Goal: Information Seeking & Learning: Learn about a topic

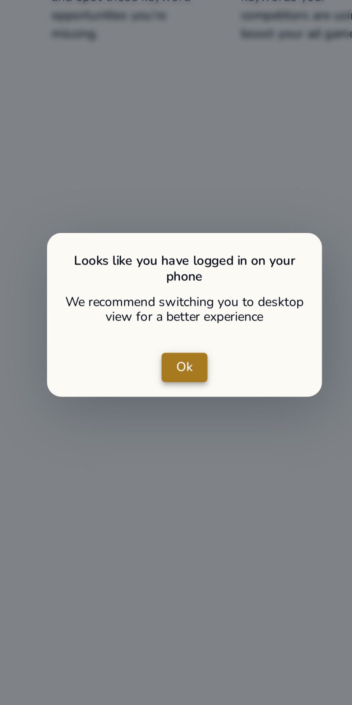
click at [171, 349] on span "close dialog" at bounding box center [176, 351] width 18 height 17
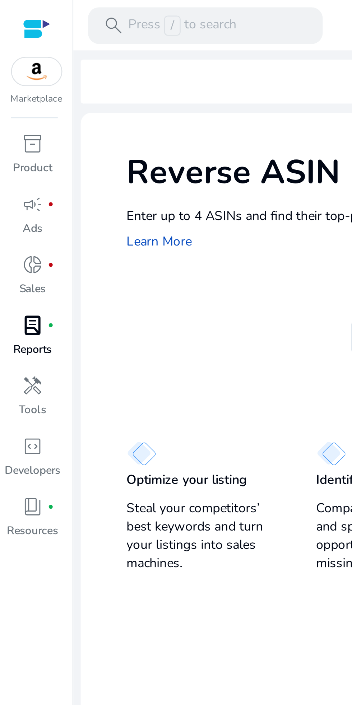
click at [6, 128] on div "lab_profile fiber_manual_record" at bounding box center [13, 127] width 20 height 11
click at [7, 142] on link "lab_profile fiber_manual_record Reports" at bounding box center [13, 134] width 26 height 24
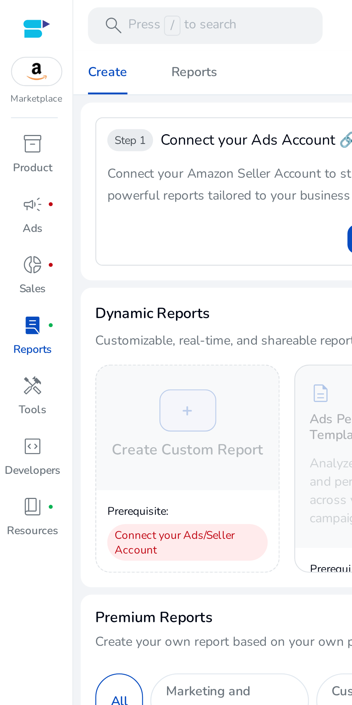
click at [7, 133] on div "lab_profile fiber_manual_record" at bounding box center [13, 127] width 20 height 11
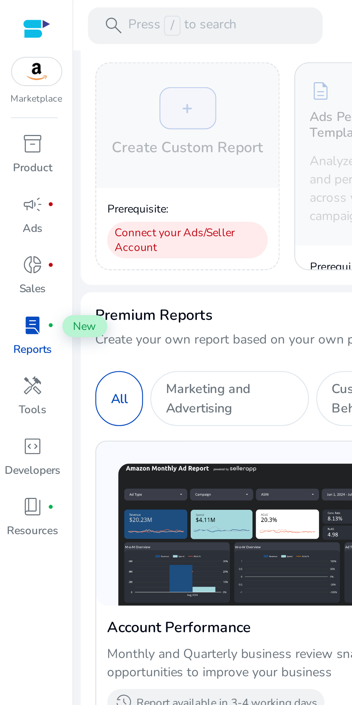
scroll to position [129, 0]
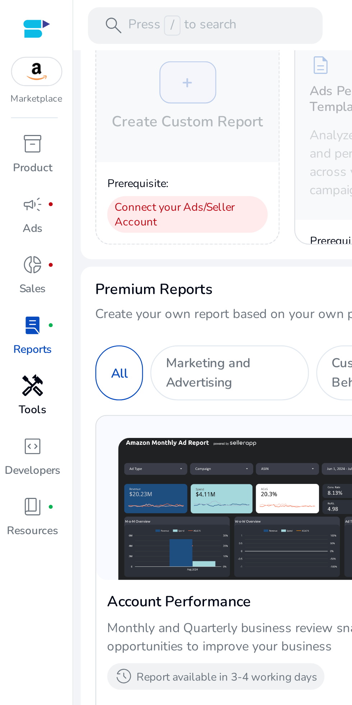
click at [6, 157] on link "handyman Tools" at bounding box center [13, 157] width 26 height 24
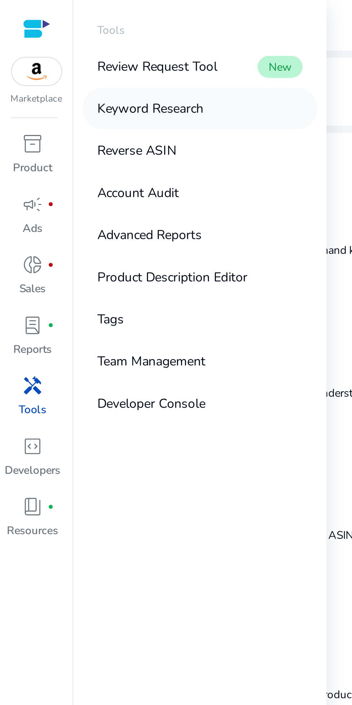
click at [104, 44] on link "Keyword Research" at bounding box center [78, 42] width 92 height 16
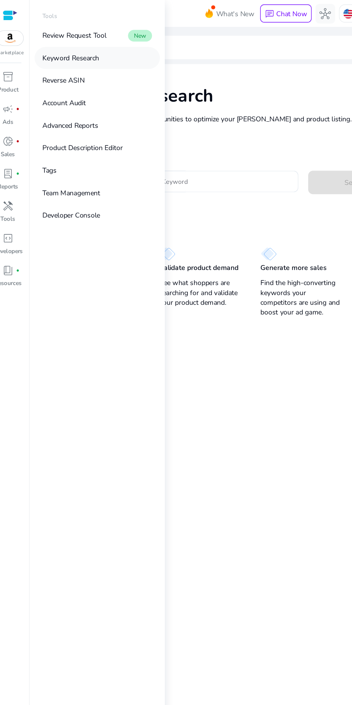
click at [52, 41] on p "Keyword Research" at bounding box center [59, 43] width 42 height 8
click at [184, 371] on mat-card "Keyword Research Research and find keyword opportunities to optimize your [PERS…" at bounding box center [190, 364] width 317 height 635
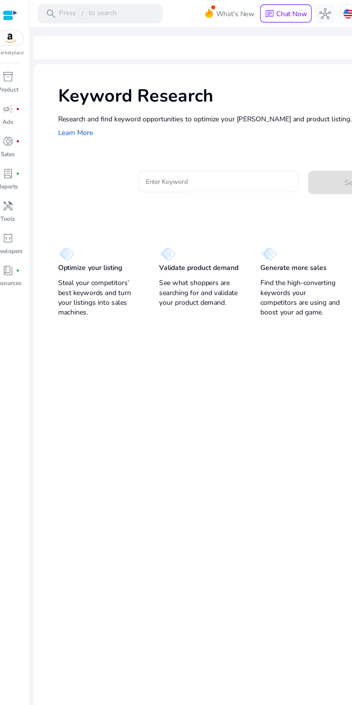
click at [159, 134] on input "Enter Keyword" at bounding box center [167, 133] width 106 height 8
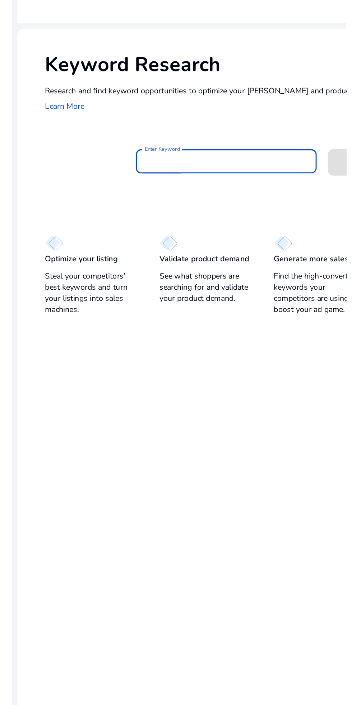
scroll to position [1, 0]
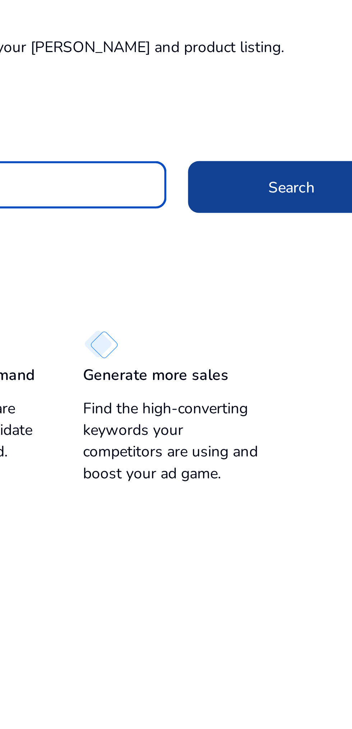
type input "**********"
click at [260, 133] on span "Search" at bounding box center [267, 134] width 15 height 8
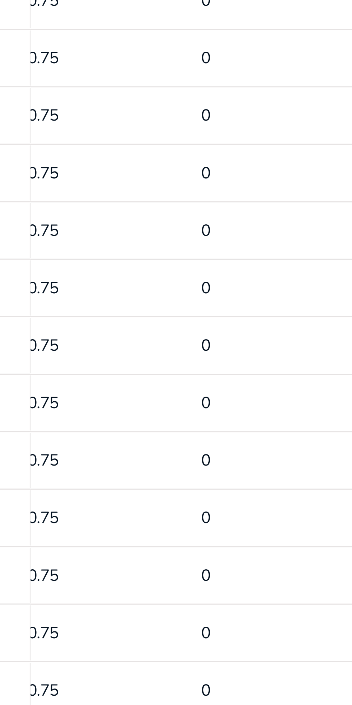
scroll to position [36, 0]
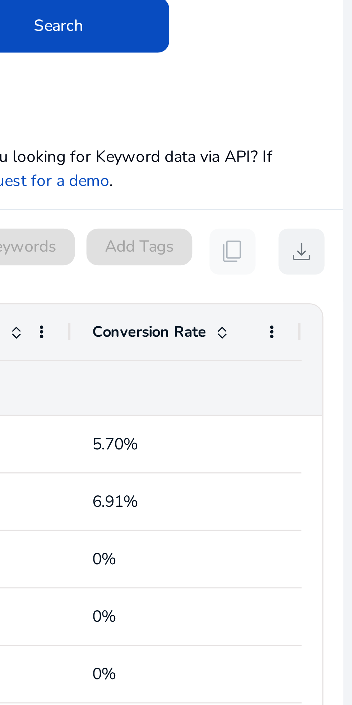
click at [332, 123] on span "download" at bounding box center [336, 127] width 9 height 9
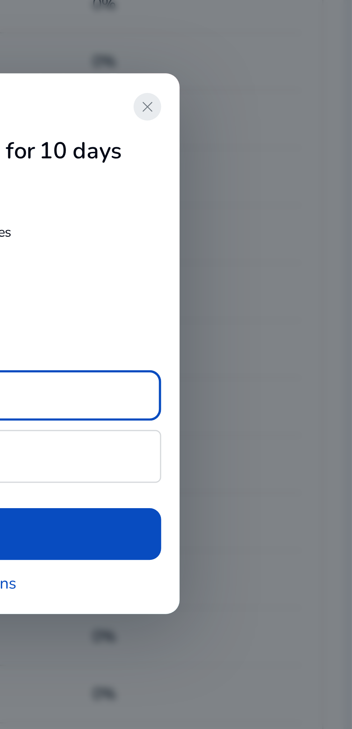
click at [286, 293] on span "close" at bounding box center [288, 291] width 6 height 6
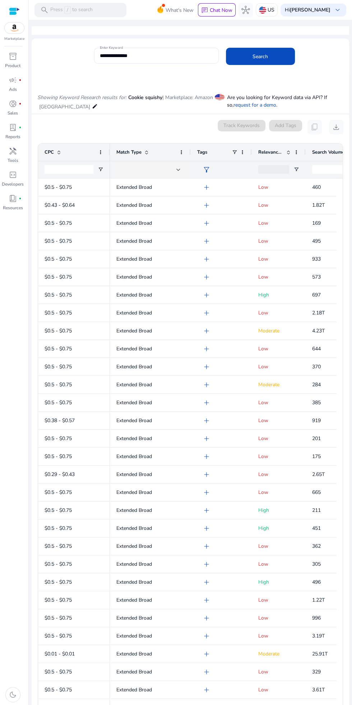
scroll to position [1, 0]
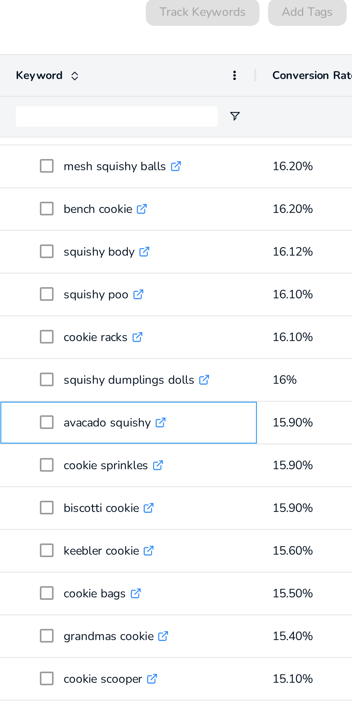
click at [220, 298] on link ".st0{fill:#2c8af8}" at bounding box center [223, 298] width 6 height 7
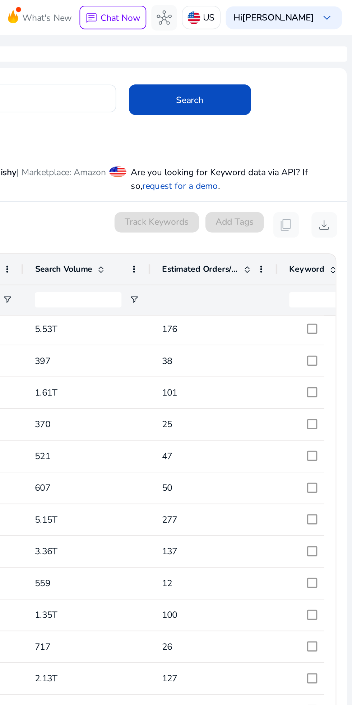
scroll to position [0, 191]
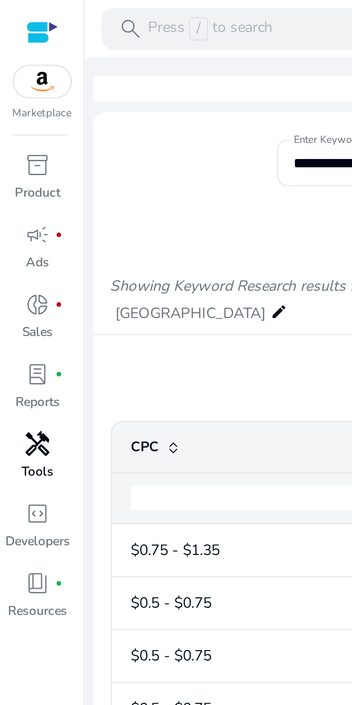
click at [20, 148] on div "handyman" at bounding box center [13, 150] width 20 height 11
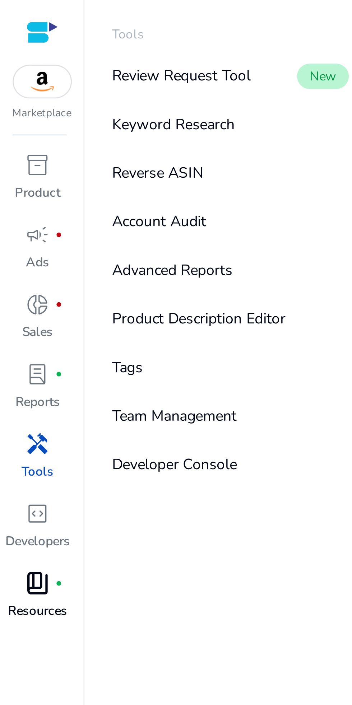
click at [18, 201] on div "book_4 fiber_manual_record" at bounding box center [13, 198] width 20 height 11
